Goal: Communication & Community: Share content

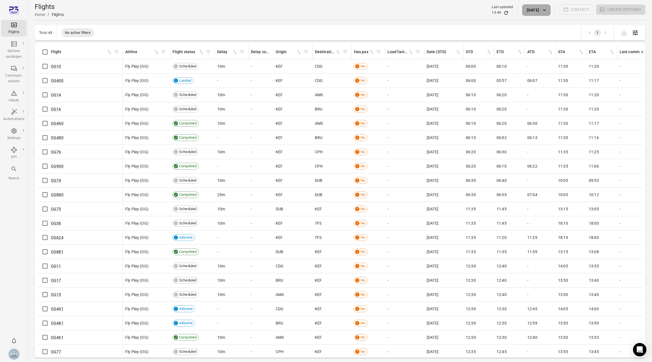
click at [538, 12] on button "12 Aug 2025" at bounding box center [536, 9] width 28 height 11
click at [538, 12] on div at bounding box center [326, 181] width 652 height 362
click at [373, 53] on icon "Sort by has pax in ascending order" at bounding box center [372, 52] width 6 height 6
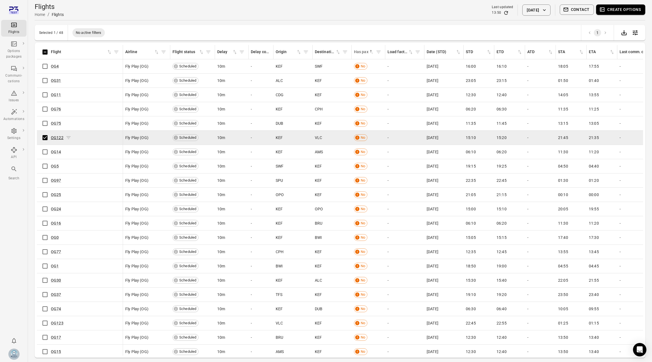
click at [51, 137] on link "OG122" at bounding box center [57, 137] width 13 height 4
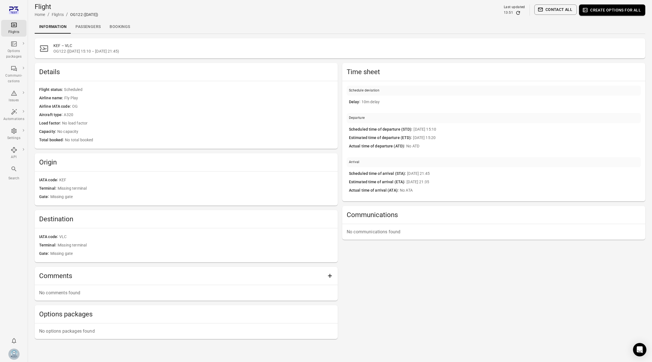
click at [89, 29] on link "Passengers" at bounding box center [88, 26] width 34 height 13
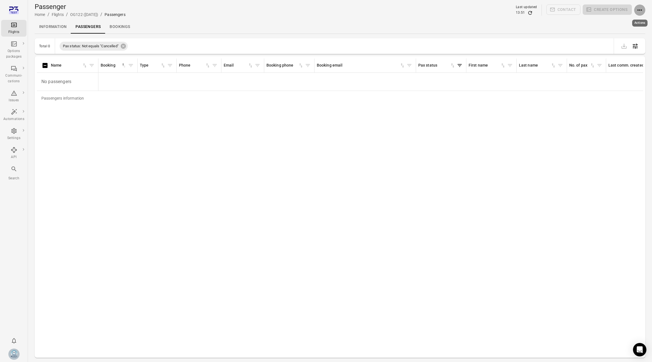
click at [635, 12] on button "Actions" at bounding box center [639, 9] width 11 height 11
click at [629, 18] on span "Add booking to flight" at bounding box center [624, 21] width 37 height 6
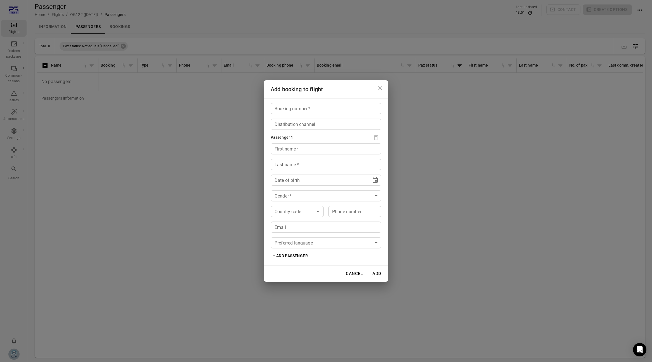
click at [303, 101] on div "Booking number   * Booking number   * Distribution channel Distribution channel…" at bounding box center [326, 181] width 124 height 167
click at [303, 110] on input "Booking number   *" at bounding box center [326, 108] width 111 height 11
type input "*****"
type input "***"
type input "****"
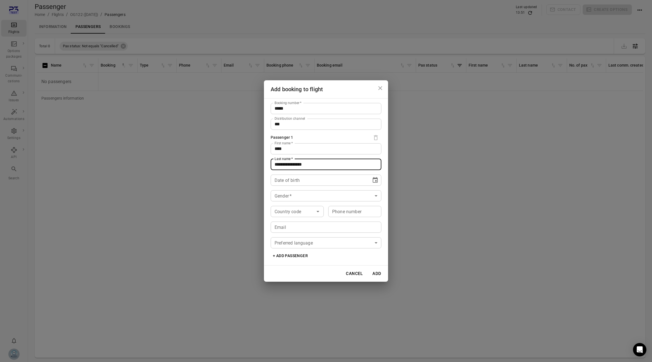
type input "**********"
click at [361, 183] on div "** **** ****" at bounding box center [321, 179] width 93 height 11
type input "**********"
click at [285, 180] on span "***" at bounding box center [283, 180] width 7 height 4
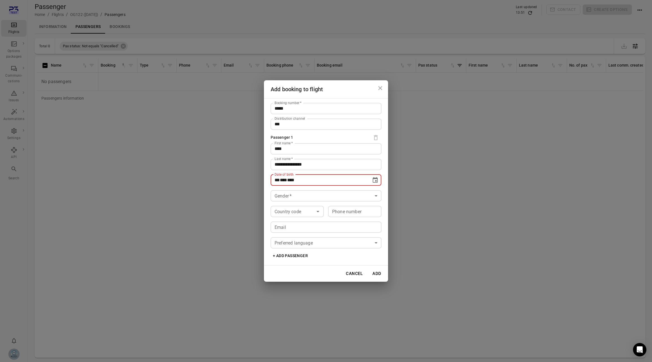
type input "**********"
click at [326, 200] on body "**********" at bounding box center [326, 190] width 652 height 380
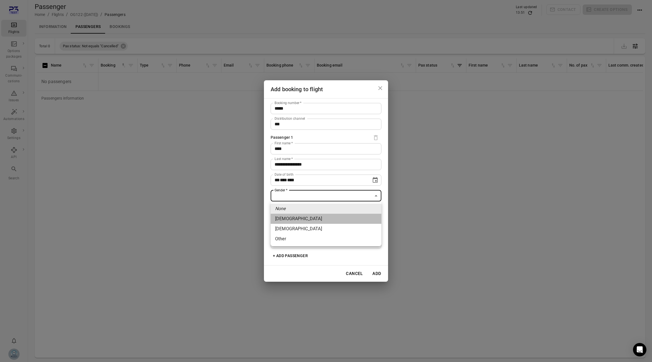
click at [316, 214] on li "[DEMOGRAPHIC_DATA]" at bounding box center [326, 219] width 111 height 10
type input "******"
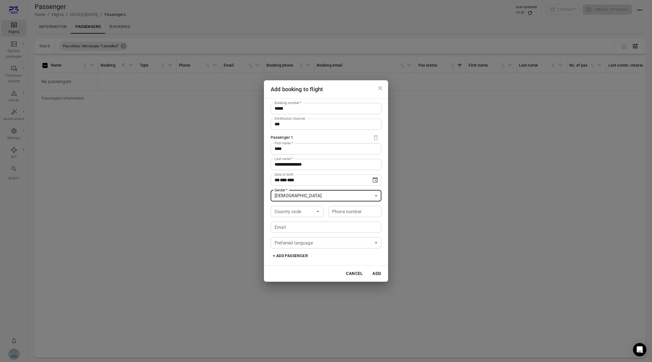
click at [313, 200] on body "**********" at bounding box center [326, 190] width 652 height 380
click at [335, 191] on div at bounding box center [326, 181] width 652 height 362
click at [305, 212] on body "**********" at bounding box center [326, 190] width 652 height 380
click at [304, 224] on li "🇮🇸 [GEOGRAPHIC_DATA] (+354)" at bounding box center [297, 230] width 53 height 23
type input "*********"
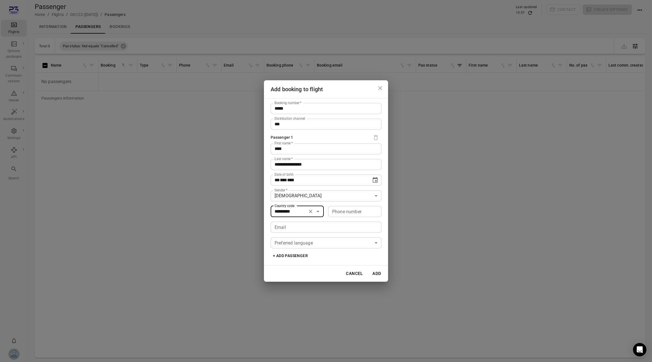
click at [349, 208] on div "Phone number Phone number" at bounding box center [354, 211] width 53 height 11
type input "*******"
click at [354, 224] on input "Email" at bounding box center [326, 226] width 111 height 11
type input "**********"
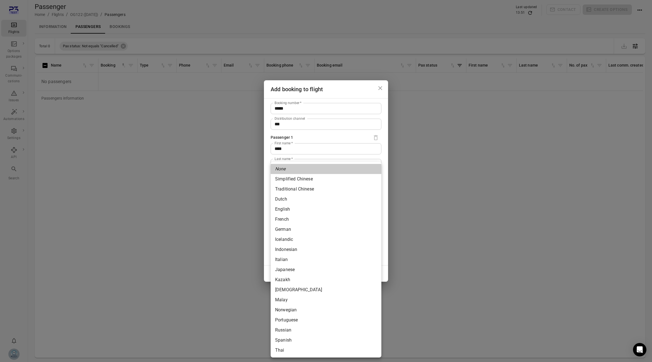
click at [364, 244] on body "**********" at bounding box center [326, 190] width 652 height 380
click at [320, 240] on li "Icelandic" at bounding box center [326, 239] width 111 height 10
type input "*********"
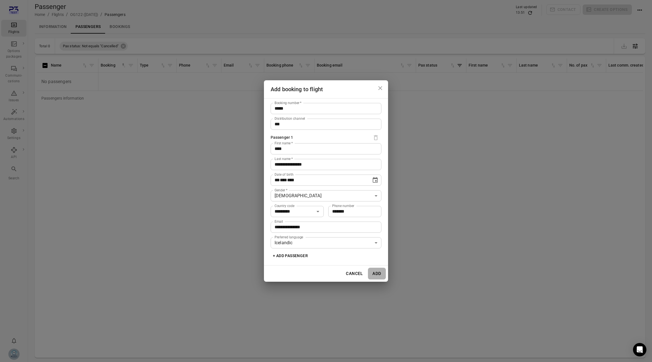
click at [377, 273] on button "Add" at bounding box center [377, 274] width 18 height 12
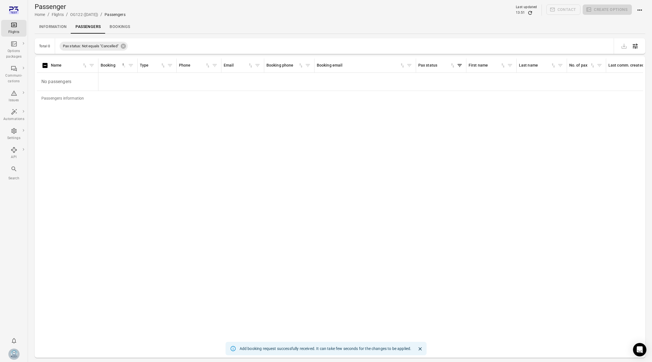
click at [531, 11] on icon "Refresh data" at bounding box center [530, 13] width 6 height 6
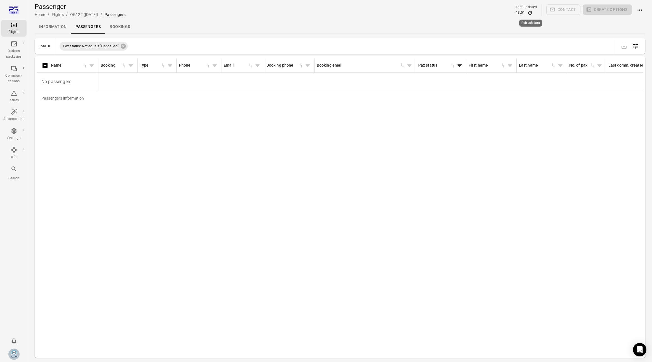
click at [531, 11] on icon "Refresh data" at bounding box center [530, 13] width 6 height 6
click at [127, 44] on div "Pax status: Not equals "Cancelled"" at bounding box center [94, 46] width 68 height 9
click at [124, 46] on icon at bounding box center [123, 46] width 5 height 5
click at [528, 14] on icon "Refresh data" at bounding box center [530, 13] width 6 height 6
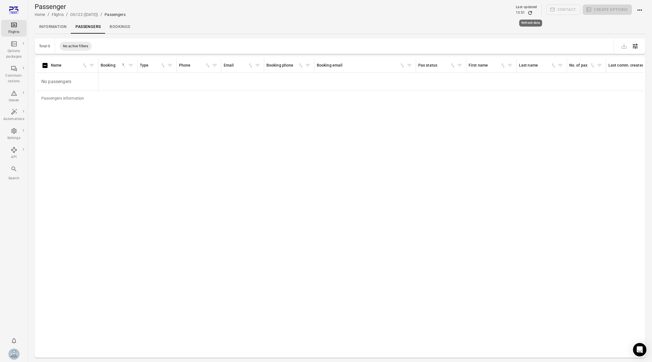
click at [528, 14] on icon "Refresh data" at bounding box center [530, 13] width 6 height 6
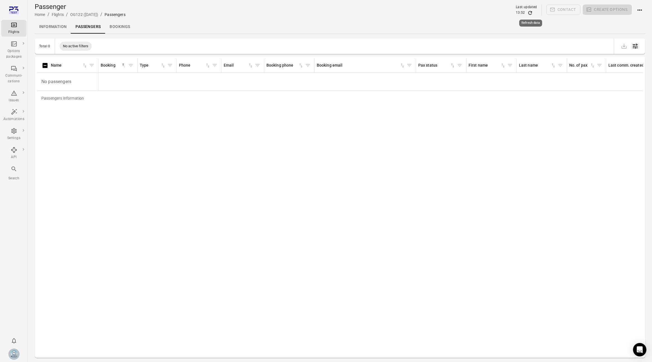
click at [528, 14] on icon "Refresh data" at bounding box center [530, 13] width 6 height 6
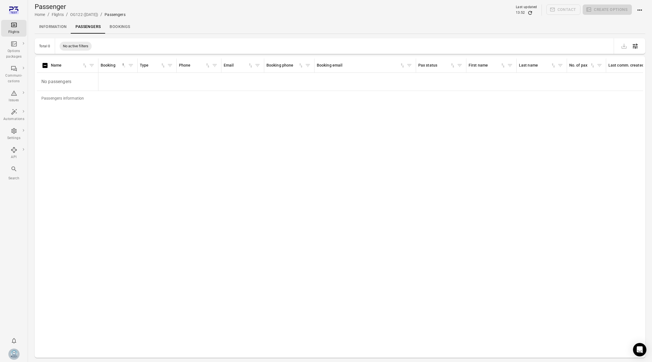
click at [441, 25] on div "Information Passengers Bookings" at bounding box center [340, 26] width 611 height 13
click at [388, 27] on div "Information Passengers Bookings" at bounding box center [340, 26] width 611 height 13
click at [533, 13] on icon "Refresh data" at bounding box center [530, 13] width 6 height 6
click at [534, 13] on div "13:52" at bounding box center [526, 13] width 21 height 6
click at [531, 13] on icon "Refresh data" at bounding box center [530, 13] width 6 height 6
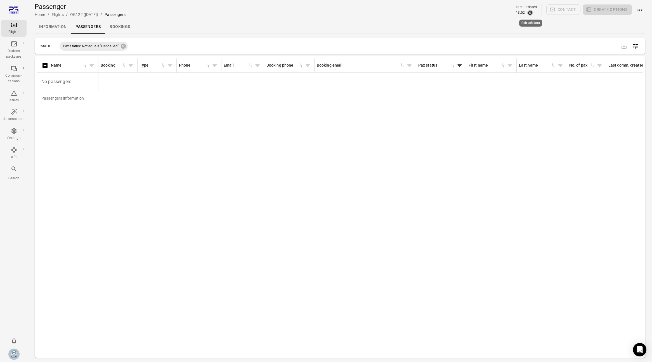
click at [531, 13] on icon "Refresh data" at bounding box center [530, 13] width 6 height 6
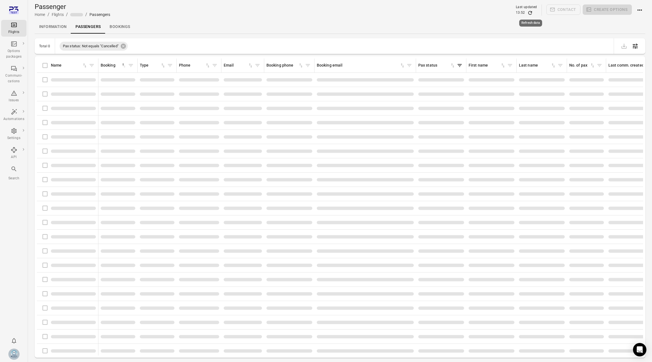
click at [531, 13] on icon "Refresh data" at bounding box center [530, 13] width 6 height 6
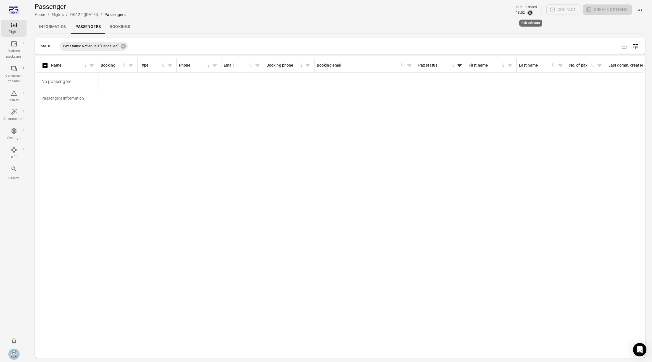
click at [531, 13] on icon "Refresh data" at bounding box center [530, 13] width 6 height 6
click at [124, 49] on div "Pax status: Not equals "Cancelled"" at bounding box center [94, 46] width 68 height 9
click at [124, 44] on icon at bounding box center [123, 46] width 5 height 5
click at [22, 30] on div "Flights" at bounding box center [13, 32] width 21 height 6
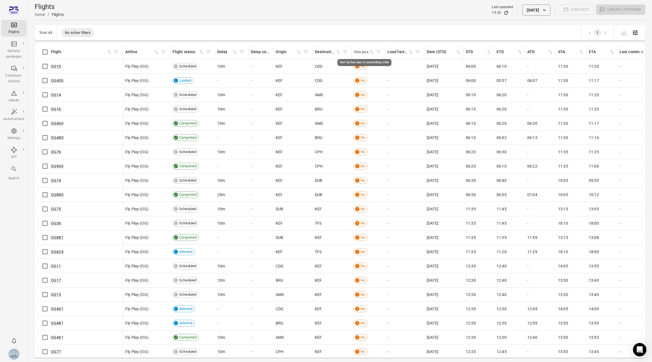
click at [361, 53] on div "Has pax" at bounding box center [361, 52] width 15 height 6
click at [366, 52] on div "Has pax" at bounding box center [361, 52] width 15 height 6
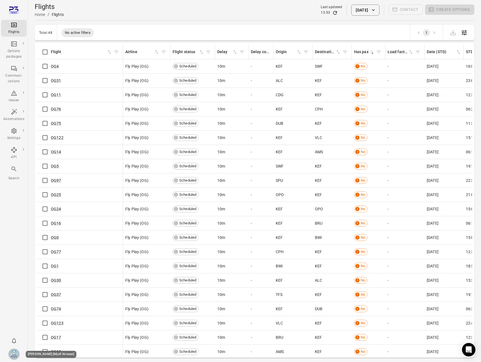
click at [14, 349] on img "Elsa Mjöll [Mjoll Airways]" at bounding box center [13, 353] width 11 height 11
click at [15, 304] on div at bounding box center [240, 181] width 481 height 362
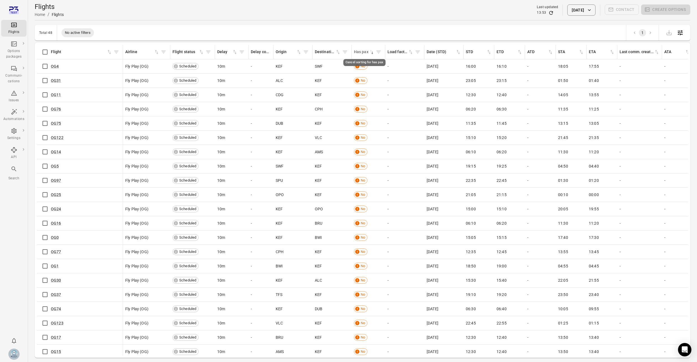
click at [362, 54] on div "Has pax" at bounding box center [361, 52] width 15 height 6
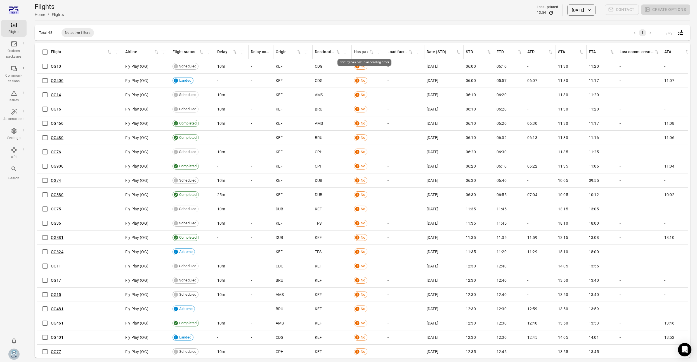
click at [362, 54] on div "Has pax" at bounding box center [361, 52] width 15 height 6
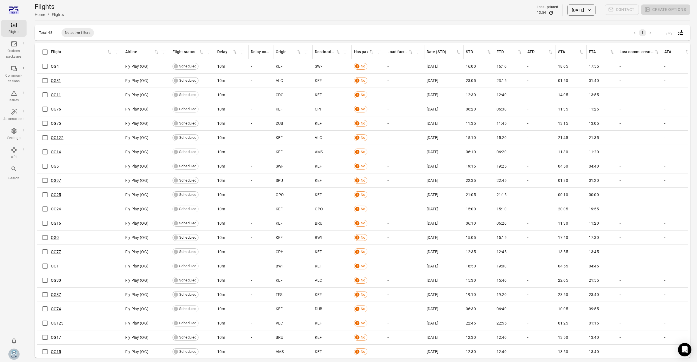
click at [580, 12] on button "12 Aug 2025" at bounding box center [581, 9] width 28 height 11
click at [576, 85] on button "13" at bounding box center [576, 84] width 10 height 10
click at [625, 135] on button "Apply" at bounding box center [619, 138] width 19 height 12
click at [372, 52] on icon "Sort by has pax in descending order" at bounding box center [372, 52] width 6 height 6
click at [372, 52] on icon "Cancel sorting for has pax" at bounding box center [372, 52] width 6 height 6
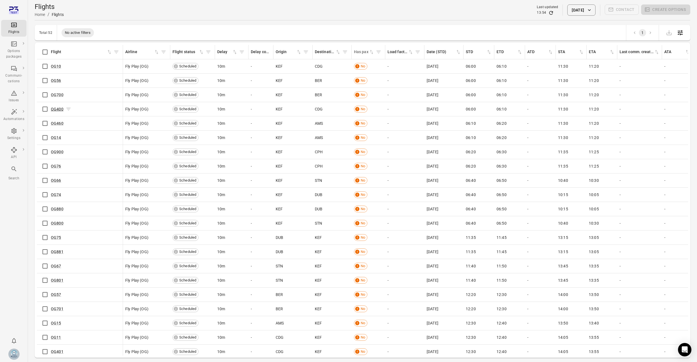
click at [58, 108] on link "OG400" at bounding box center [57, 109] width 13 height 4
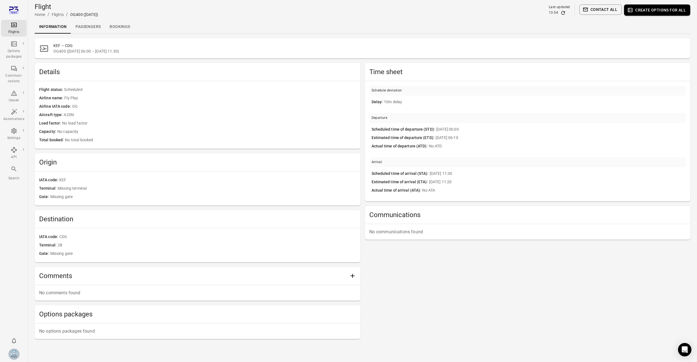
click at [91, 25] on link "Passengers" at bounding box center [88, 26] width 34 height 13
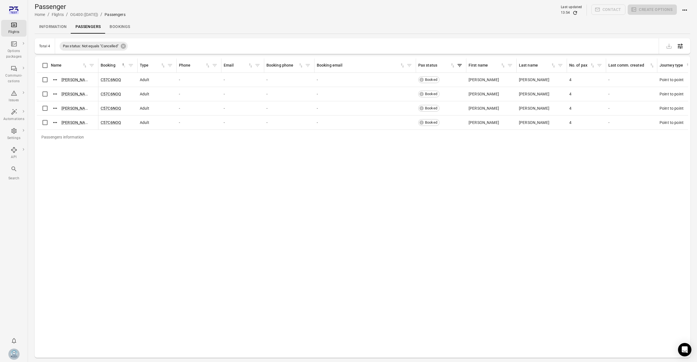
click at [272, 180] on div "Passengers information Name Booking sorted ascending Type Phone Email Booking p…" at bounding box center [362, 206] width 651 height 297
click at [18, 29] on div "Flights" at bounding box center [13, 32] width 21 height 6
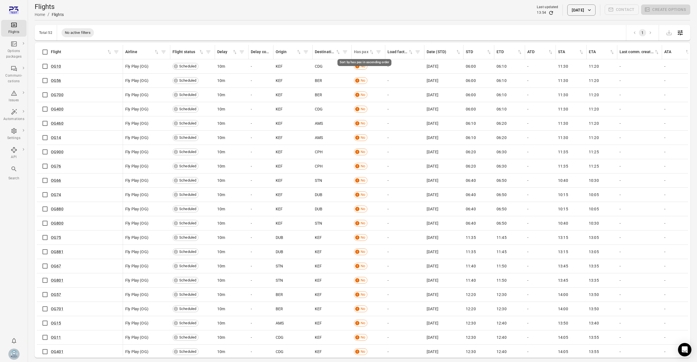
click at [373, 55] on div "Sort by has pax in ascending order" at bounding box center [364, 60] width 55 height 11
click at [373, 53] on icon "Sort by has pax in ascending order" at bounding box center [371, 52] width 3 height 4
click at [373, 53] on icon "Sort by has pax in descending order" at bounding box center [372, 52] width 2 height 3
click at [372, 50] on icon "Cancel sorting for has pax" at bounding box center [372, 52] width 6 height 6
click at [58, 108] on link "OG400" at bounding box center [57, 109] width 13 height 4
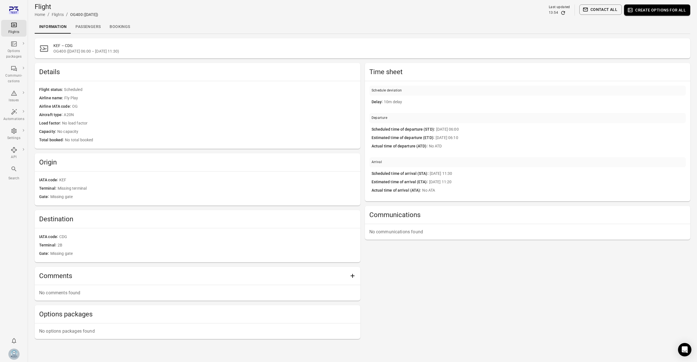
click at [86, 24] on link "Passengers" at bounding box center [88, 26] width 34 height 13
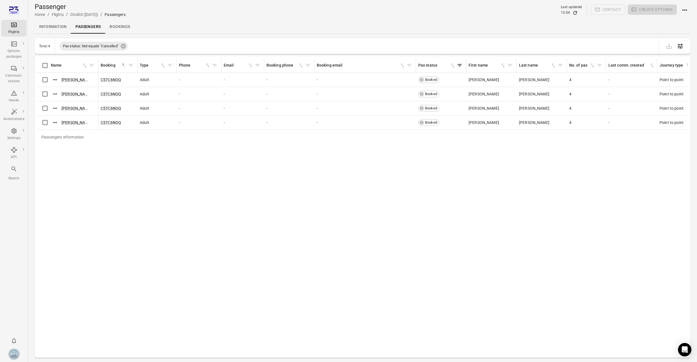
click at [15, 29] on div "Flights" at bounding box center [13, 28] width 21 height 13
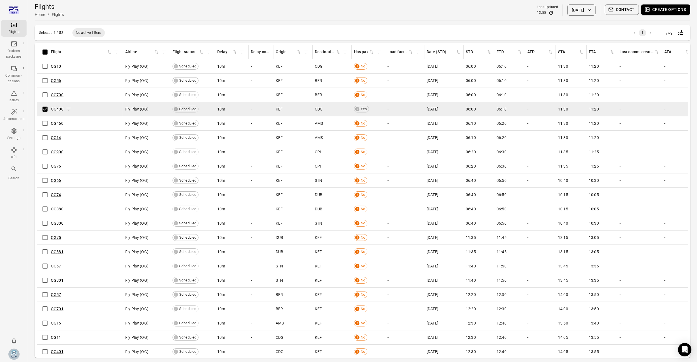
click at [57, 109] on link "OG400" at bounding box center [57, 109] width 13 height 4
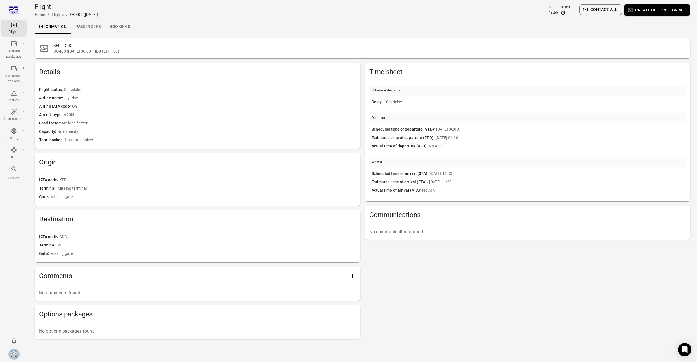
click at [94, 25] on link "Passengers" at bounding box center [88, 26] width 34 height 13
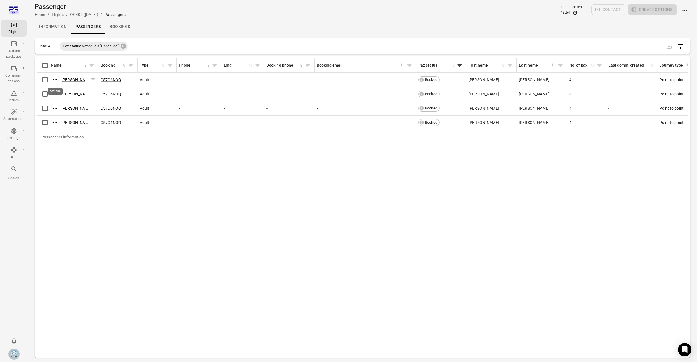
click at [57, 80] on icon "Actions" at bounding box center [55, 80] width 6 height 6
click at [61, 87] on span "Update contact information" at bounding box center [55, 89] width 49 height 6
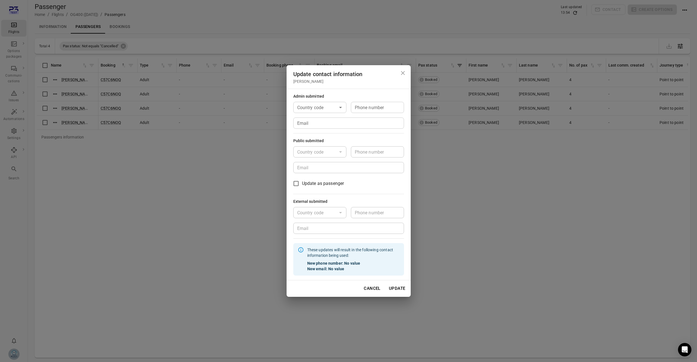
click at [330, 112] on div "Country code" at bounding box center [319, 107] width 53 height 11
click at [332, 119] on li "🇮🇸 [GEOGRAPHIC_DATA] (+354)" at bounding box center [319, 126] width 53 height 23
type input "*********"
click at [374, 104] on div "Phone number Phone number" at bounding box center [377, 107] width 53 height 11
type input "*******"
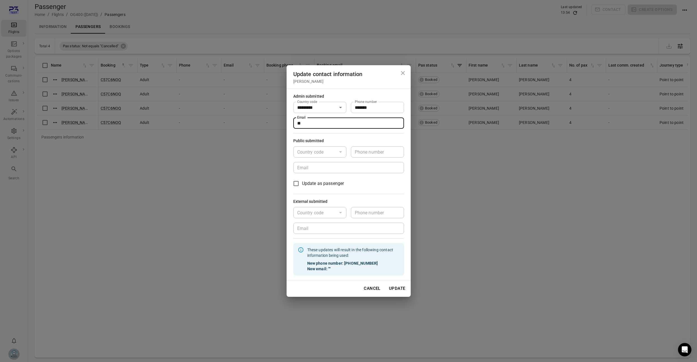
type input "*"
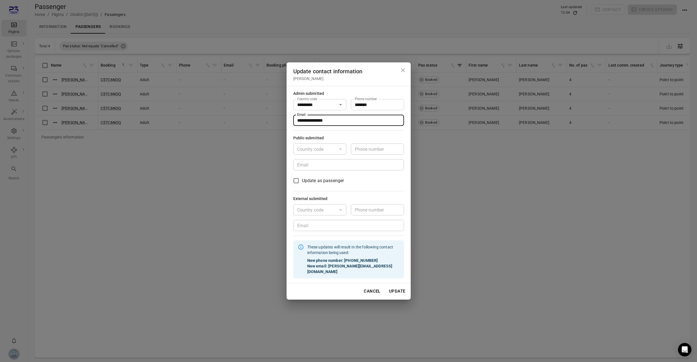
type input "**********"
click at [398, 285] on button "Update" at bounding box center [397, 291] width 23 height 12
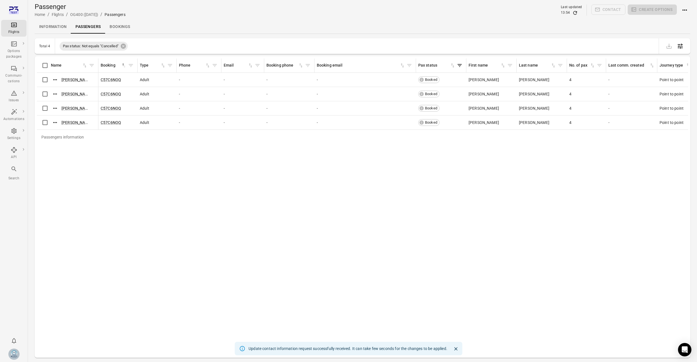
click at [398, 291] on div "Passengers information Name Booking sorted ascending Type Phone Email Booking p…" at bounding box center [362, 206] width 651 height 297
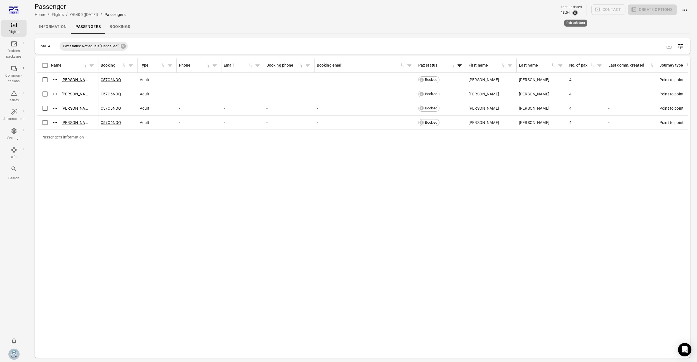
click at [575, 13] on icon "Refresh data" at bounding box center [575, 13] width 6 height 6
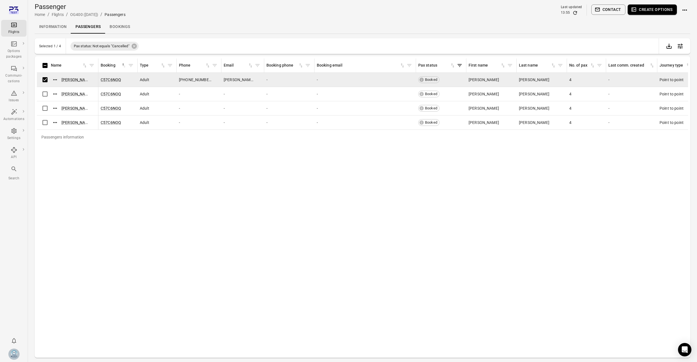
click at [618, 10] on button "Contact" at bounding box center [608, 9] width 34 height 10
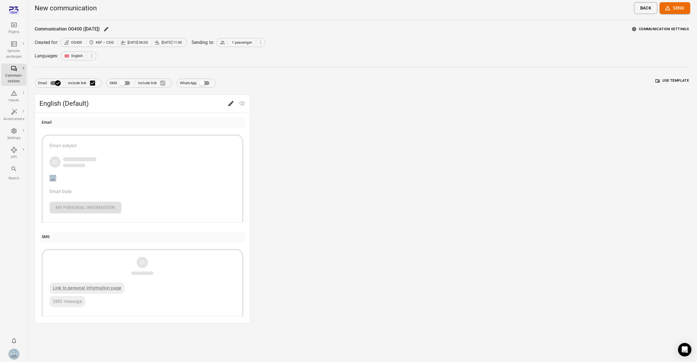
click at [168, 159] on div "button" at bounding box center [142, 162] width 186 height 12
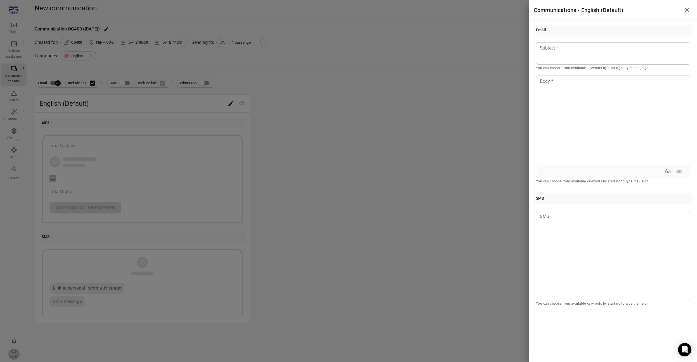
click at [438, 148] on div at bounding box center [348, 181] width 697 height 362
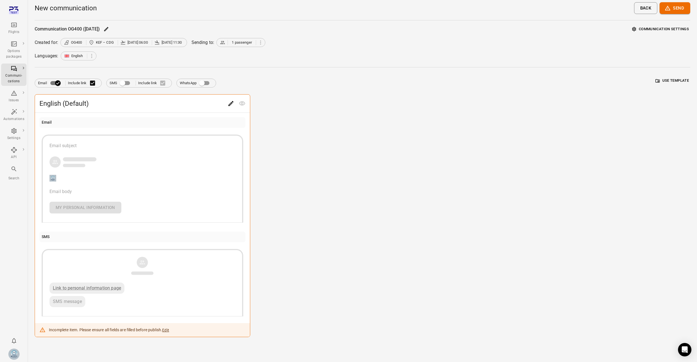
click at [661, 81] on button "Use template" at bounding box center [672, 80] width 36 height 9
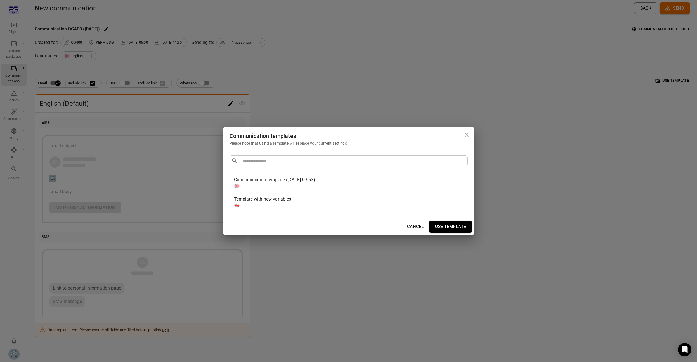
click at [397, 156] on div "​ ​" at bounding box center [349, 160] width 238 height 11
click at [348, 212] on ul "Communication template ([DATE] 09:53) Template with new variables" at bounding box center [349, 192] width 238 height 43
click at [308, 202] on div "Template with new variables" at bounding box center [347, 199] width 227 height 7
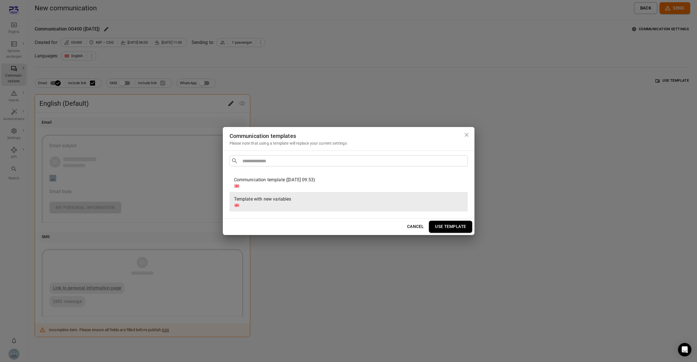
click at [439, 226] on button "Use template" at bounding box center [450, 227] width 43 height 12
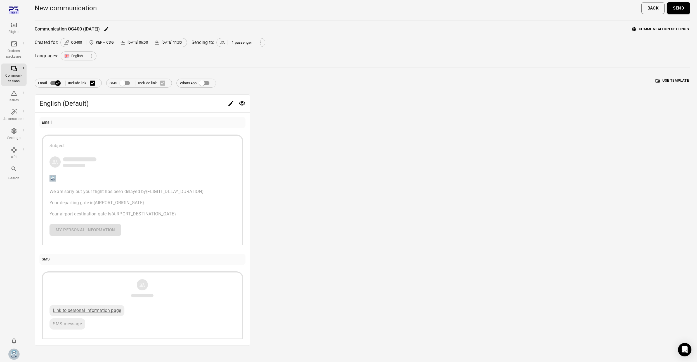
click at [677, 11] on button "Send" at bounding box center [678, 8] width 23 height 12
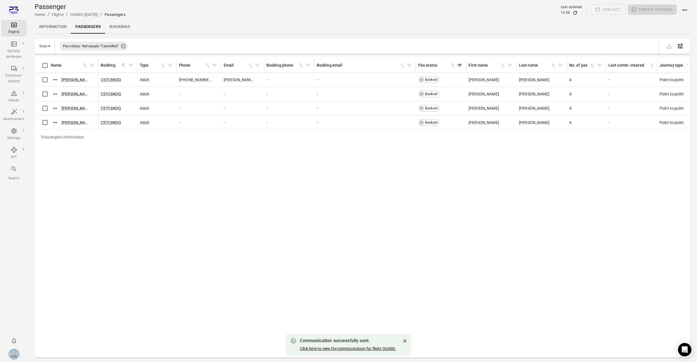
click at [372, 347] on link "Click here to view the communication for flight OG400." at bounding box center [348, 348] width 96 height 4
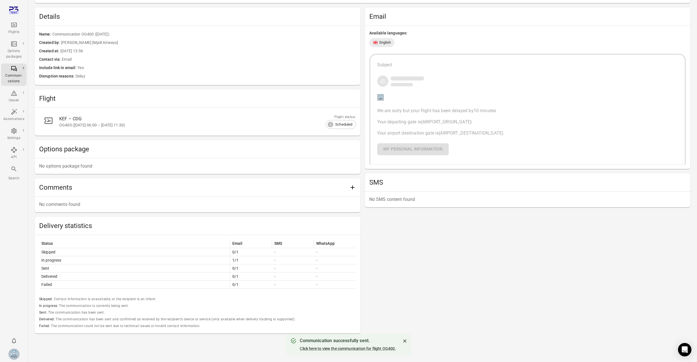
scroll to position [120, 0]
click at [403, 341] on icon "Close" at bounding box center [405, 341] width 6 height 6
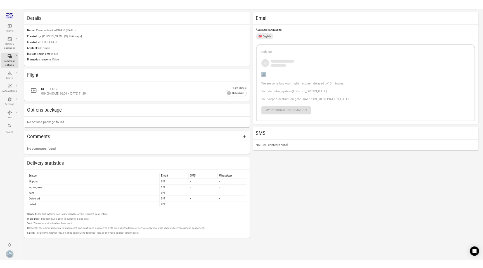
scroll to position [0, 0]
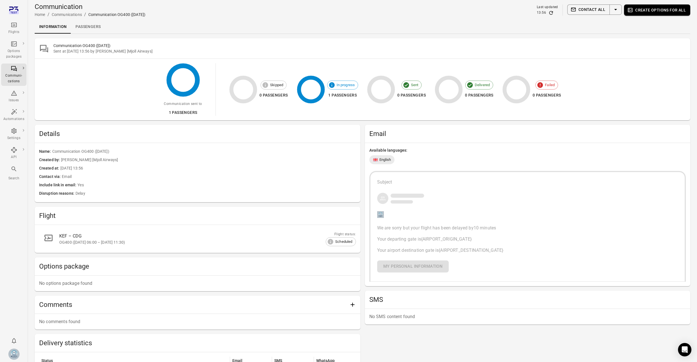
click at [423, 164] on div "Available languages: English Subject We are sorry but your flight has been dela…" at bounding box center [528, 214] width 326 height 143
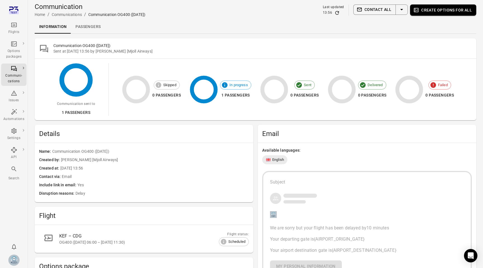
click at [441, 12] on button "Create options for all" at bounding box center [443, 9] width 66 height 11
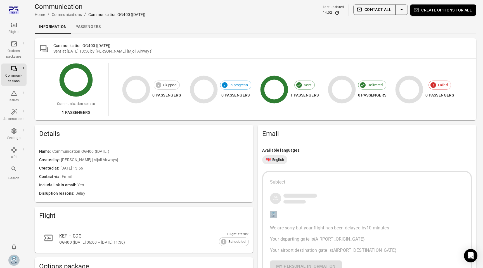
click at [382, 10] on button "Contact all" at bounding box center [374, 9] width 42 height 10
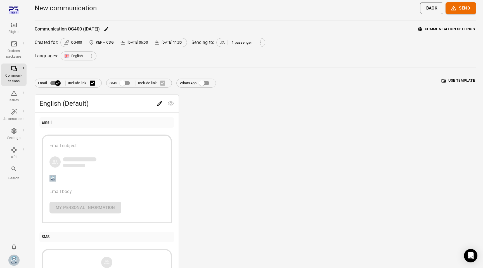
click at [125, 165] on div "button" at bounding box center [106, 162] width 115 height 12
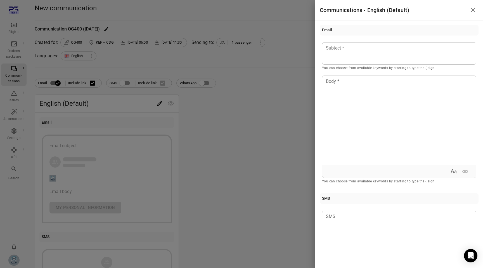
click at [266, 116] on div at bounding box center [241, 134] width 483 height 268
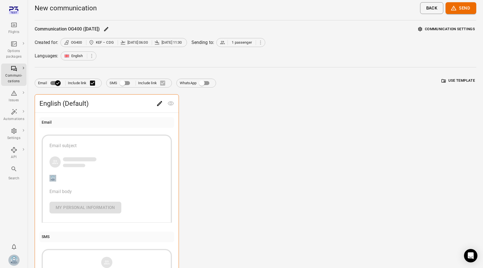
click at [460, 74] on div "Communication OG400 ([DATE]) Communication settings Created for: OG400 KEF – CD…" at bounding box center [256, 181] width 442 height 312
click at [459, 79] on button "Use template" at bounding box center [458, 80] width 36 height 9
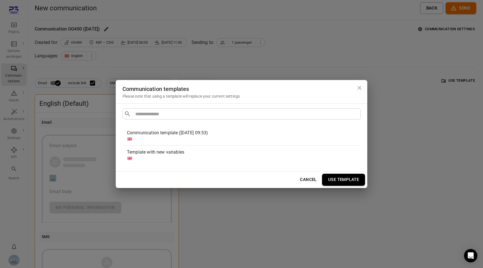
click at [225, 135] on div "Communication template ([DATE] 09:53)" at bounding box center [240, 132] width 227 height 7
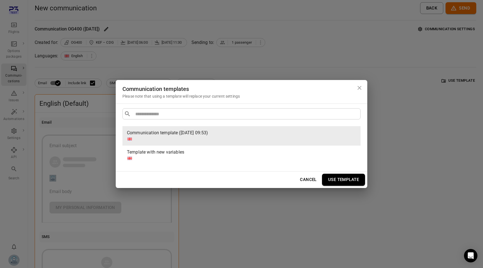
click at [343, 180] on button "Use template" at bounding box center [343, 180] width 43 height 12
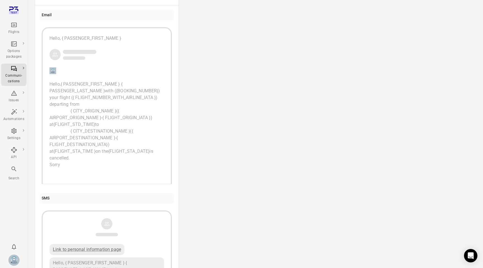
scroll to position [105, 0]
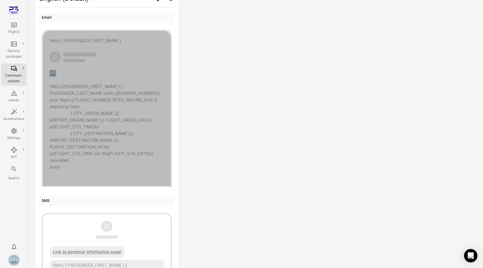
click at [134, 131] on span "{ AIRPORT_DESTINATION_NAME }" at bounding box center [91, 137] width 85 height 12
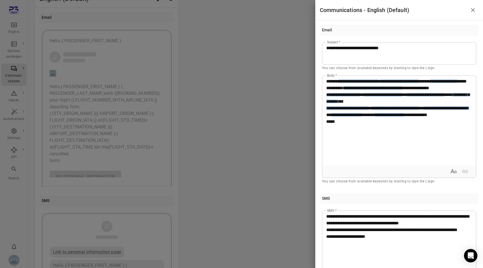
click at [274, 163] on div at bounding box center [241, 134] width 483 height 268
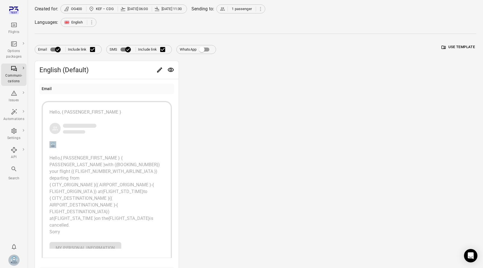
scroll to position [0, 0]
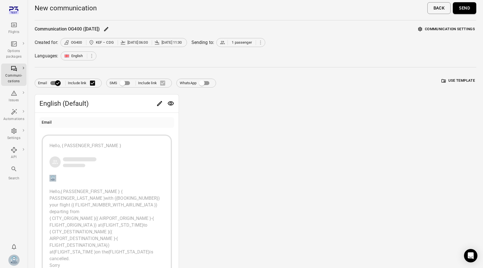
click at [326, 129] on div "English (Default) Email Hello, { PASSENGER_FIRST_NAME } Hello, { PASSENGER_FIRS…" at bounding box center [256, 263] width 442 height 338
click at [249, 140] on div "English (Default) Email Hello, { PASSENGER_FIRST_NAME } Hello, { PASSENGER_FIRS…" at bounding box center [256, 258] width 442 height 329
click at [467, 9] on button "Send" at bounding box center [464, 8] width 23 height 12
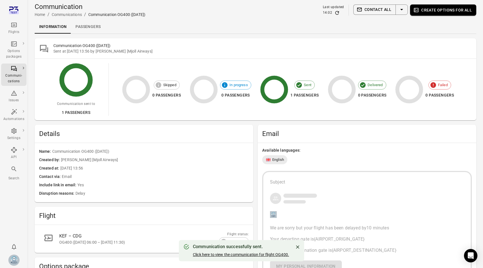
click at [257, 254] on link "Click here to view the communication for flight OG400." at bounding box center [241, 254] width 96 height 4
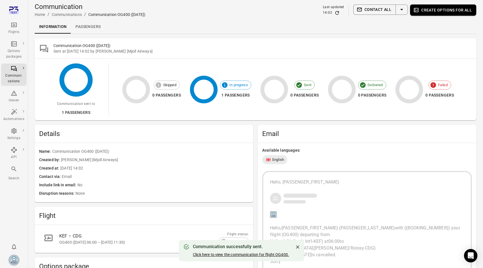
click at [272, 253] on link "Click here to view the communication for flight OG400." at bounding box center [241, 254] width 96 height 4
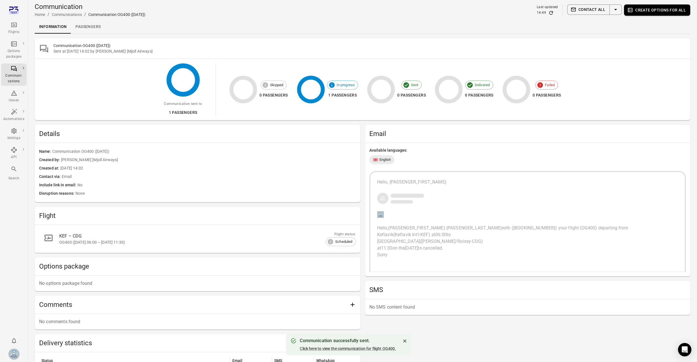
click at [267, 187] on span "No" at bounding box center [216, 185] width 278 height 6
